Goal: Task Accomplishment & Management: Check status

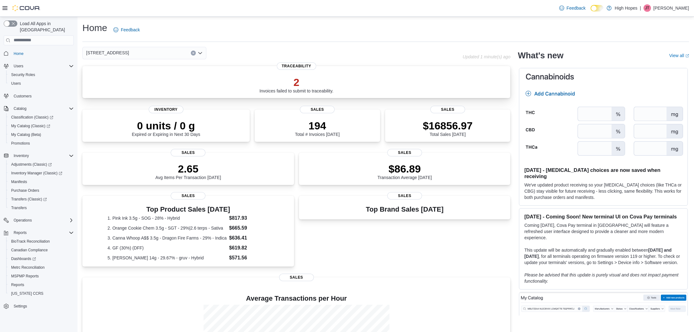
click at [342, 88] on div "2 Invoices failed to submit to traceability." at bounding box center [296, 83] width 418 height 20
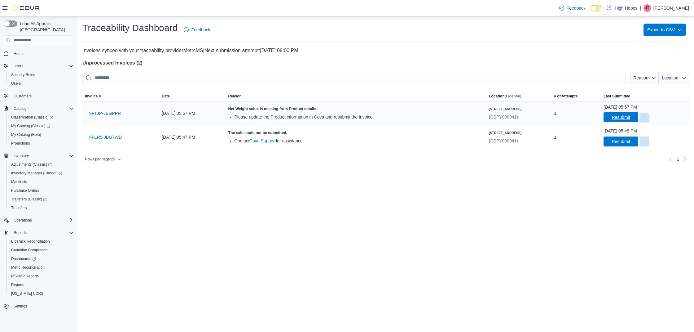
click at [612, 118] on span "Resubmit" at bounding box center [621, 117] width 18 height 6
click at [612, 140] on span "Resubmit" at bounding box center [621, 138] width 18 height 6
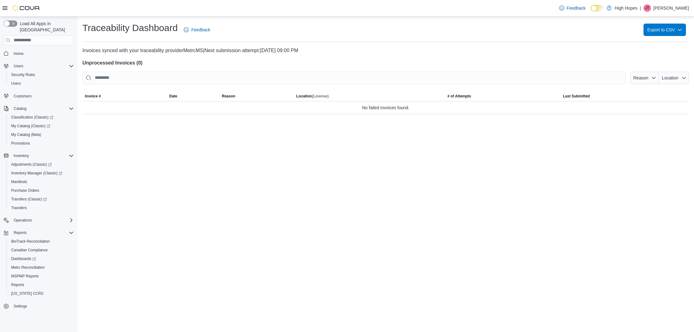
click at [32, 50] on span "Home" at bounding box center [42, 54] width 63 height 8
